Goal: Complete application form

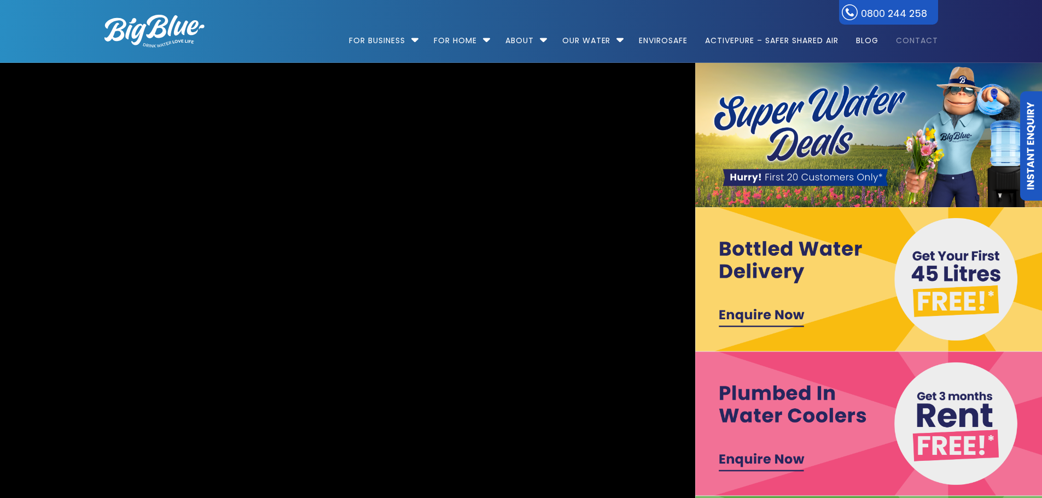
click at [921, 42] on link "Contact" at bounding box center [914, 35] width 50 height 71
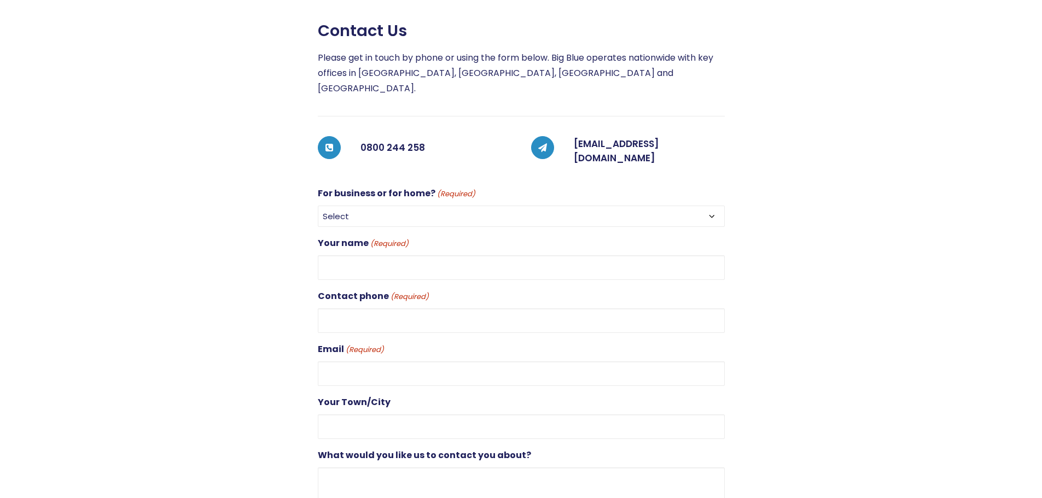
scroll to position [274, 0]
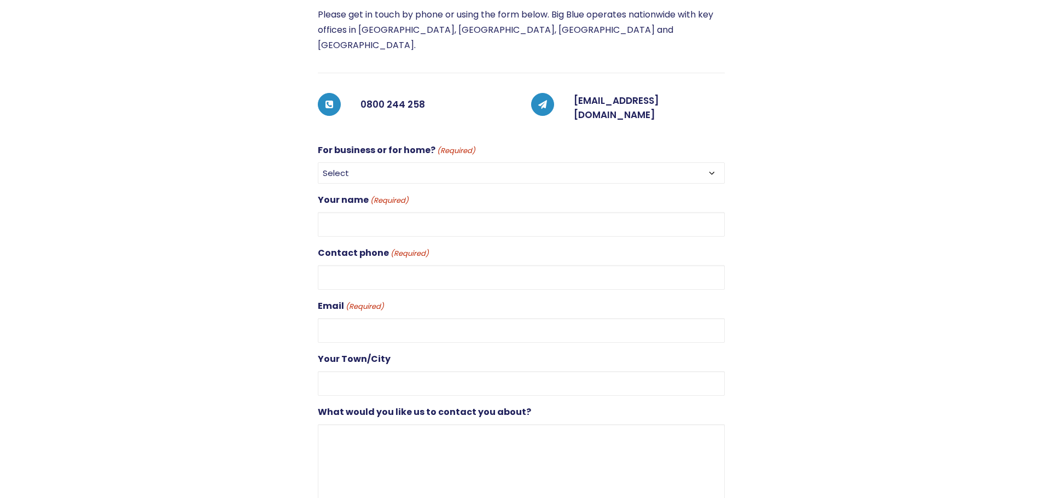
click at [378, 163] on select "Select For Business For Home" at bounding box center [521, 173] width 407 height 21
select select "For Business"
click at [318, 163] on select "Select For Business For Home" at bounding box center [521, 173] width 407 height 21
click at [380, 212] on input "Your name (Required)" at bounding box center [521, 224] width 407 height 25
type input "roy curtis"
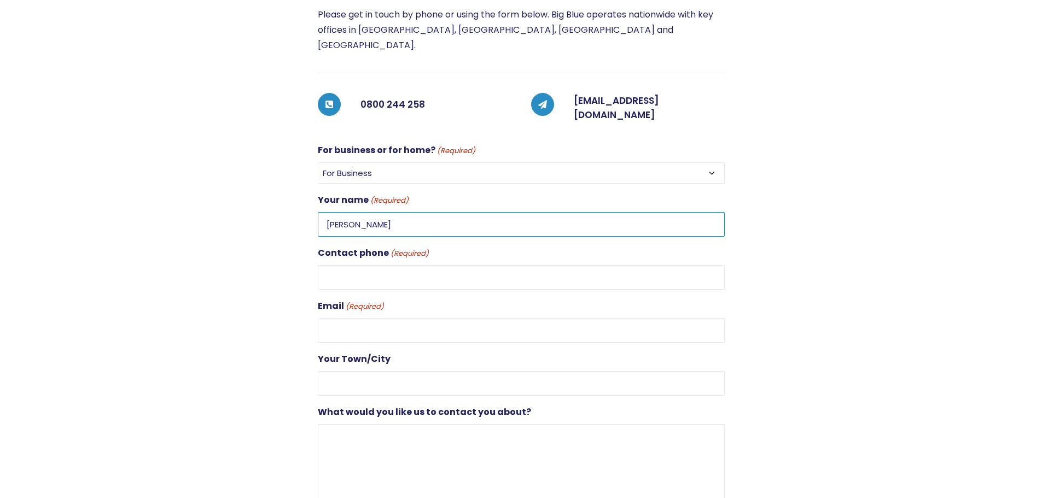
type input "0275452100"
type input "roy@x-site.co.nz"
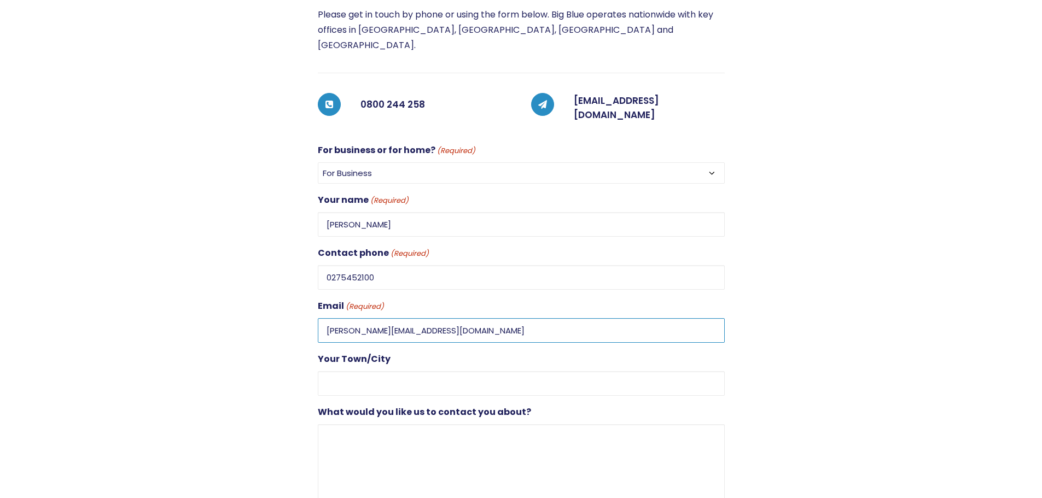
type input "Hornby"
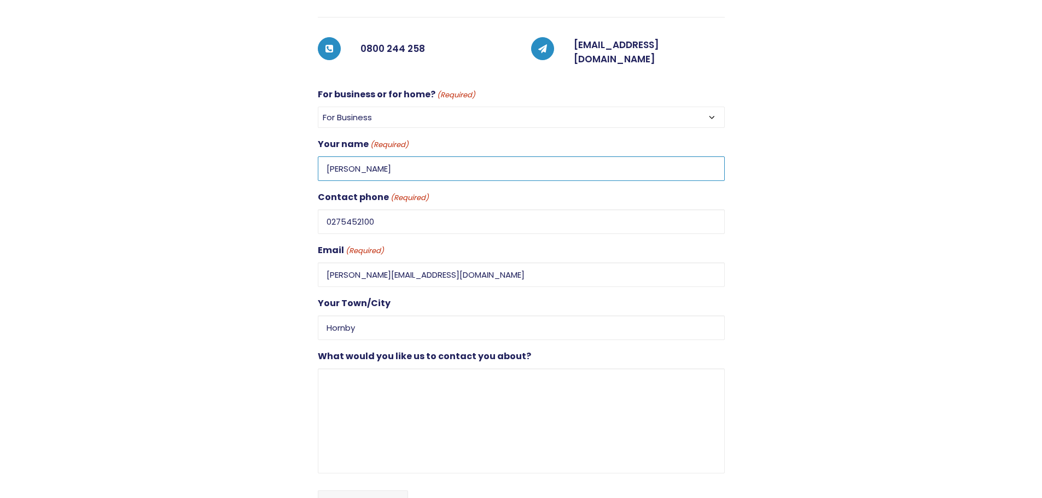
scroll to position [438, 0]
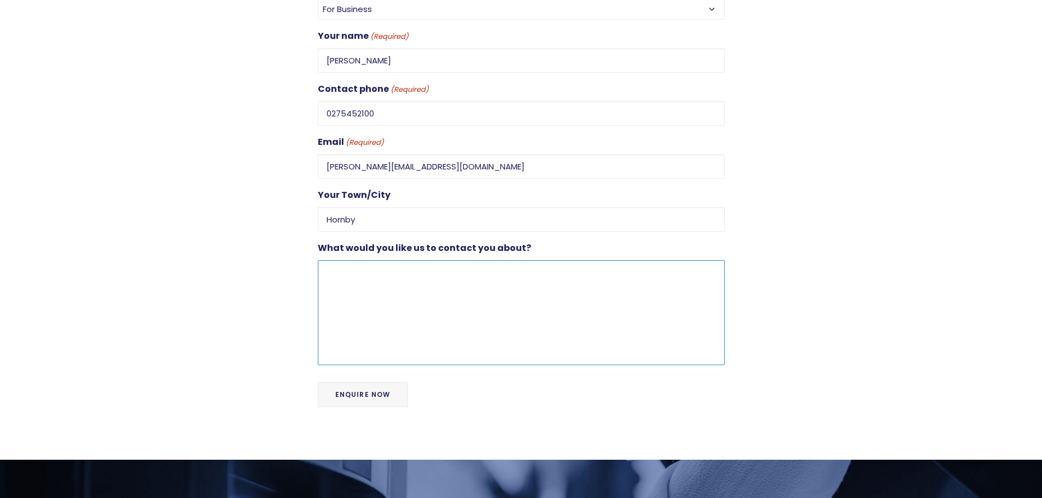
click at [343, 260] on textarea "What would you like us to contact you about?" at bounding box center [521, 312] width 407 height 105
click at [373, 271] on textarea "Hire of two units 4 full bottles covers and cups Collect" at bounding box center [521, 312] width 407 height 105
type textarea "Hire of two units 4 full bottles covers and cups Collect 14th November return 2…"
click at [358, 382] on input "Enquire Now" at bounding box center [363, 394] width 90 height 25
